Goal: Information Seeking & Learning: Learn about a topic

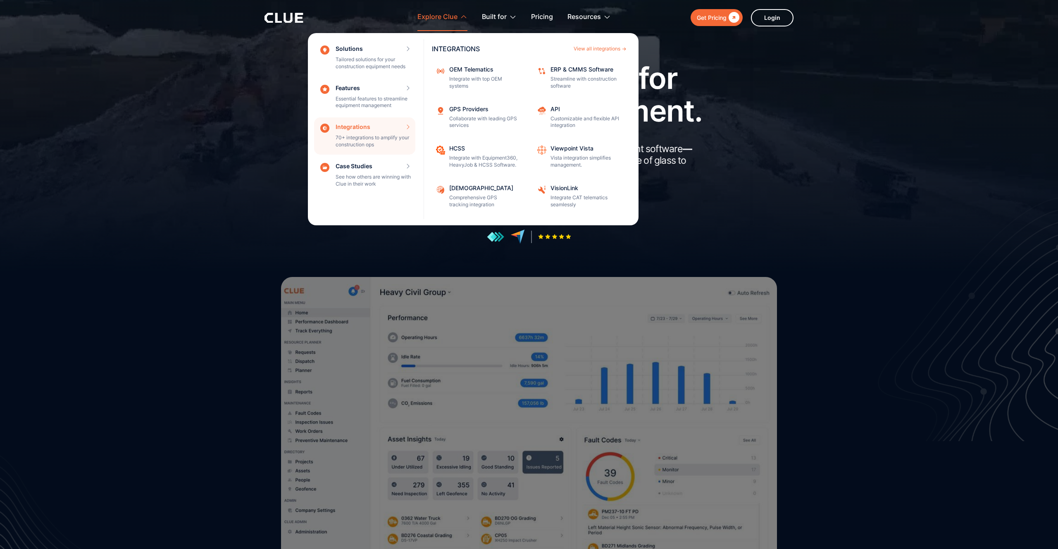
click at [382, 122] on div "Integrations 70+ integrations to amplify your construction ops INTEGRATIONS Vie…" at bounding box center [364, 135] width 101 height 37
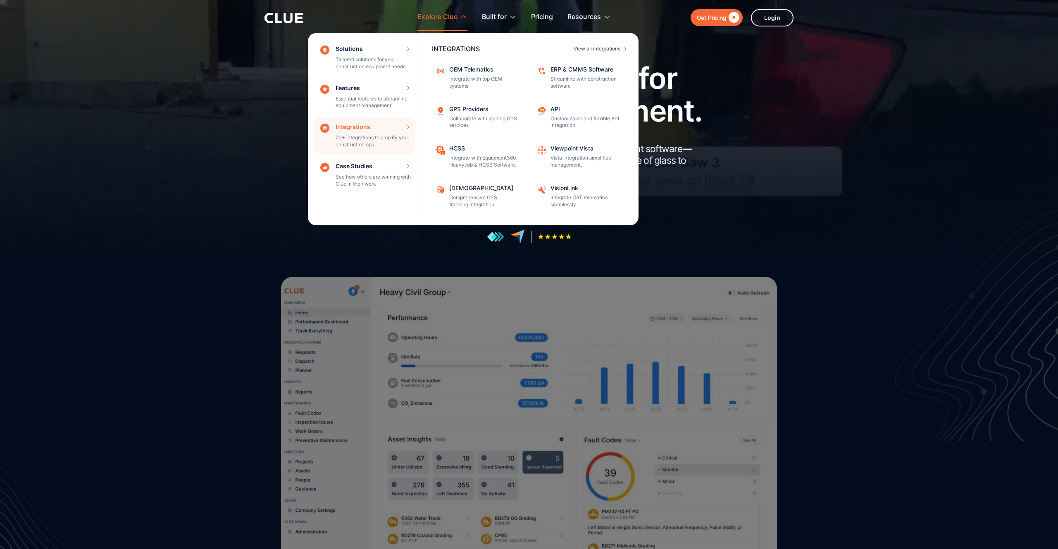
click at [607, 46] on div "View all integrations" at bounding box center [597, 48] width 47 height 5
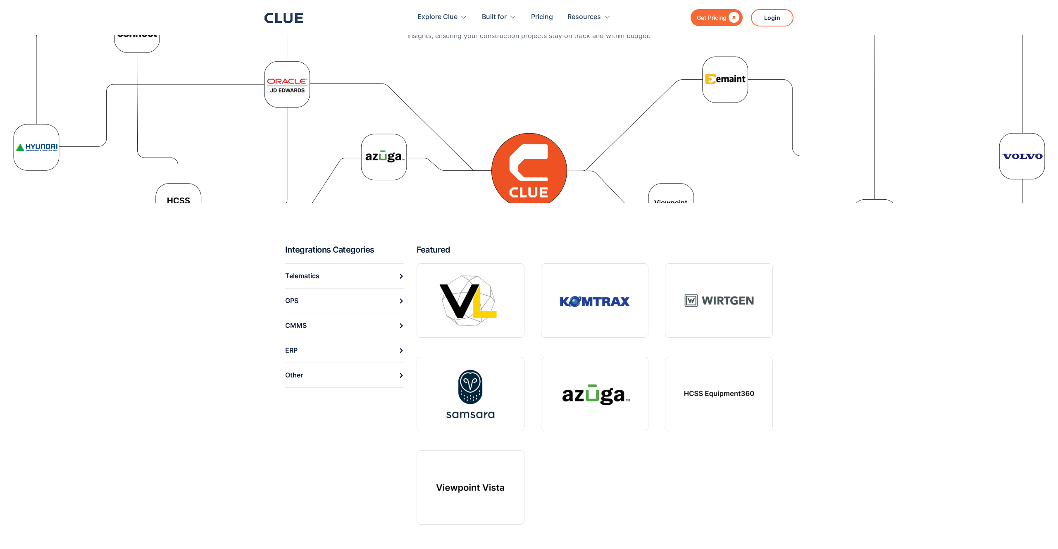
scroll to position [121, 0]
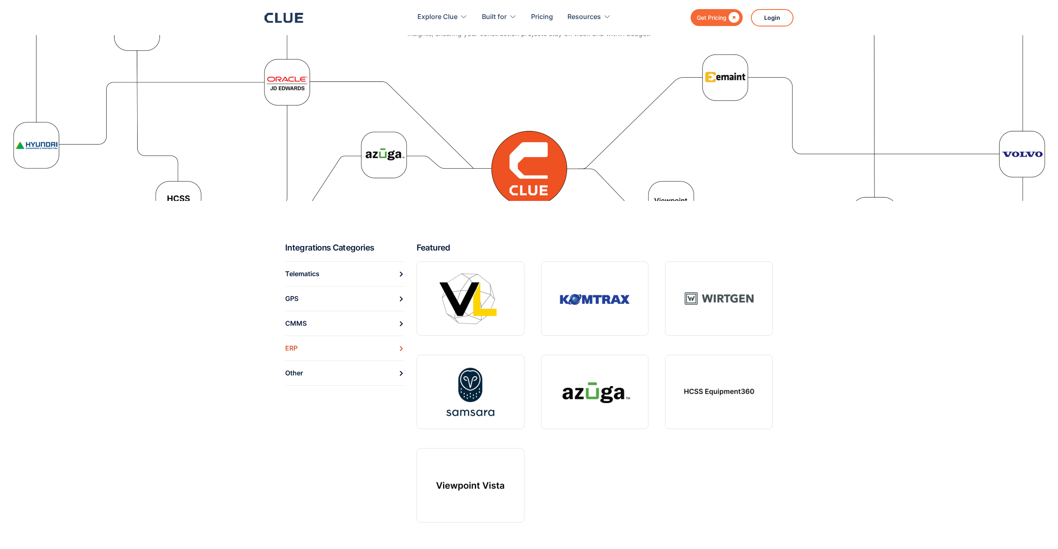
click at [300, 347] on link "ERP" at bounding box center [344, 348] width 119 height 25
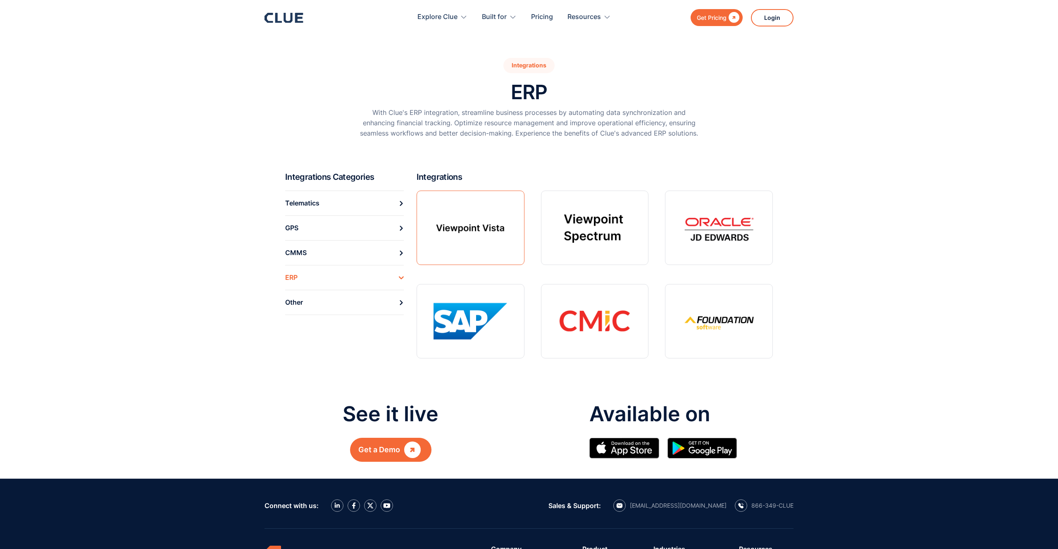
click at [486, 228] on link at bounding box center [471, 227] width 108 height 74
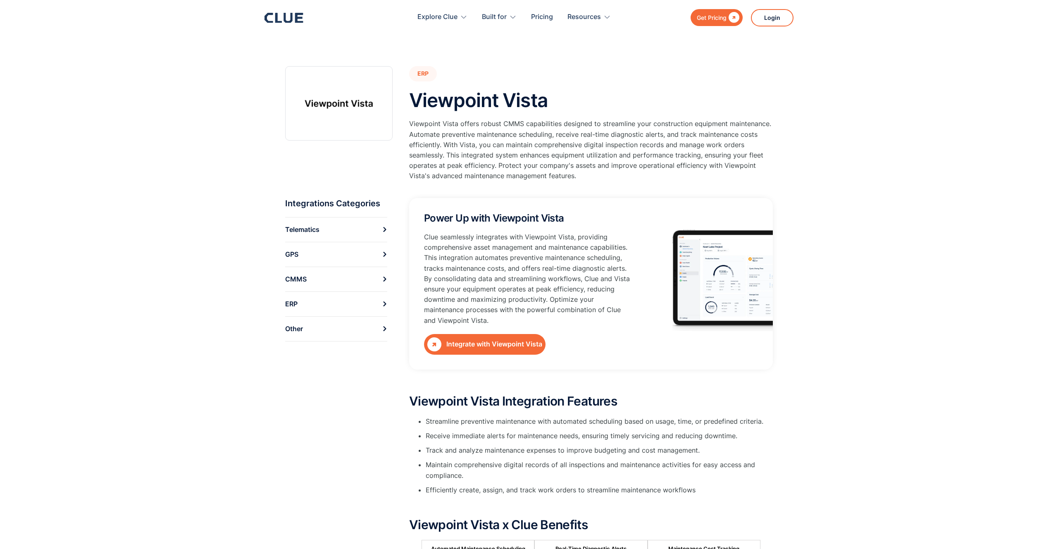
scroll to position [0, 0]
click at [727, 19] on div "" at bounding box center [732, 17] width 13 height 10
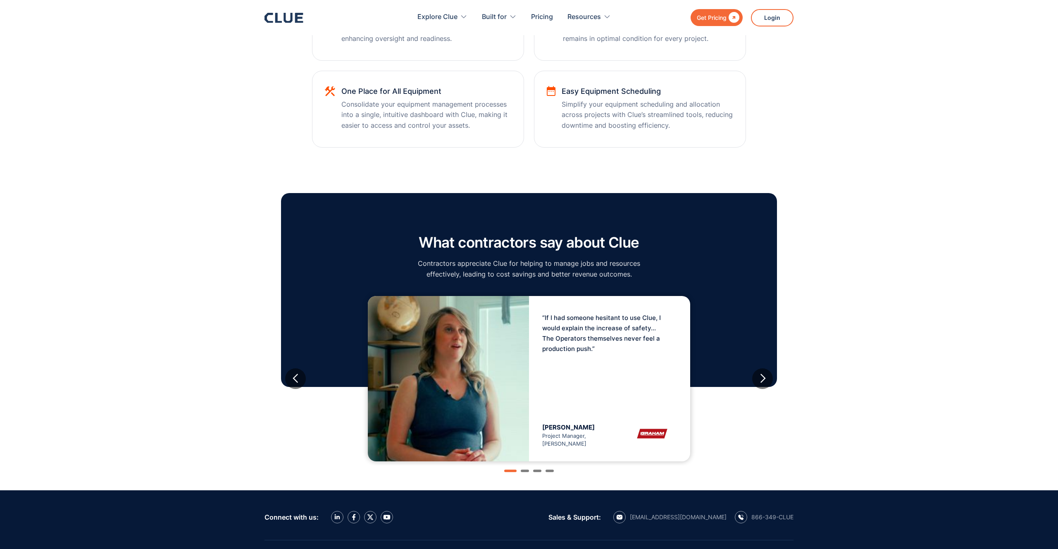
scroll to position [804, 0]
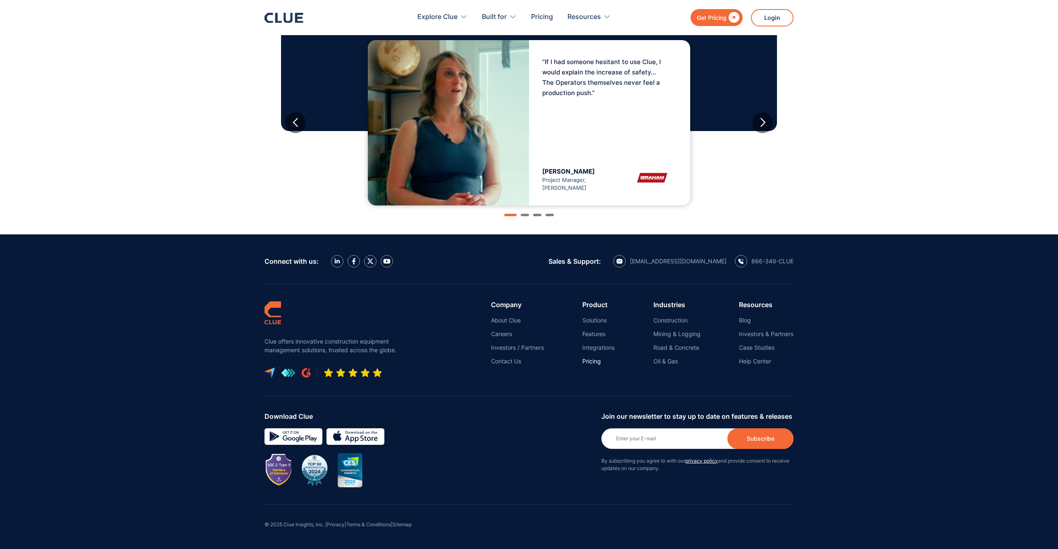
click at [590, 362] on link "Pricing" at bounding box center [598, 360] width 32 height 7
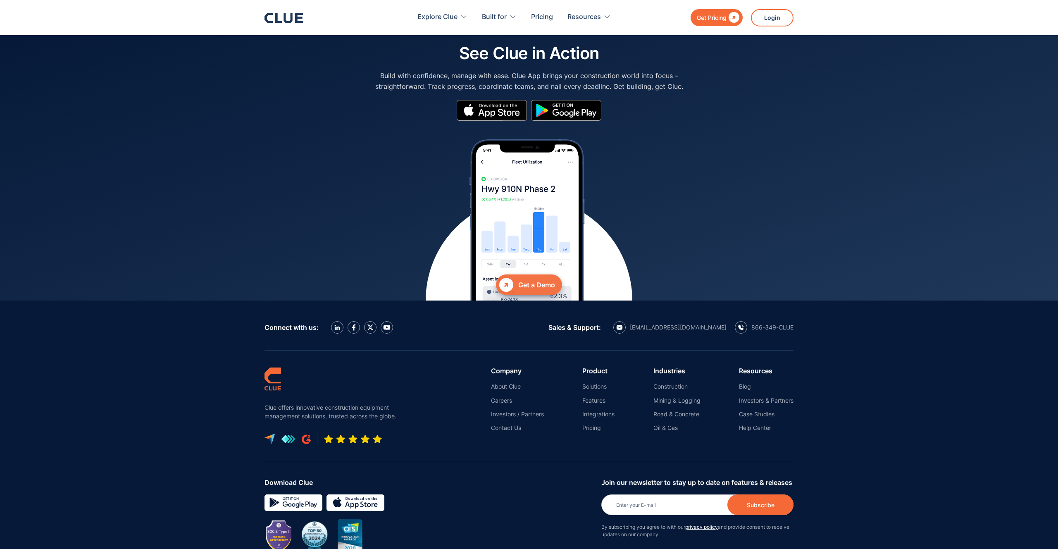
scroll to position [3510, 0]
